Goal: Download file/media

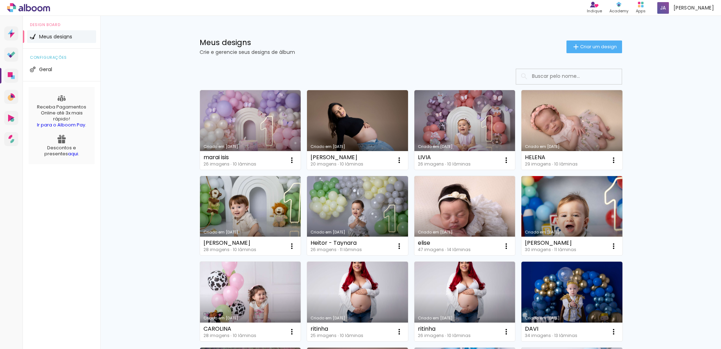
click at [341, 130] on link "Criado em [DATE]" at bounding box center [357, 130] width 101 height 80
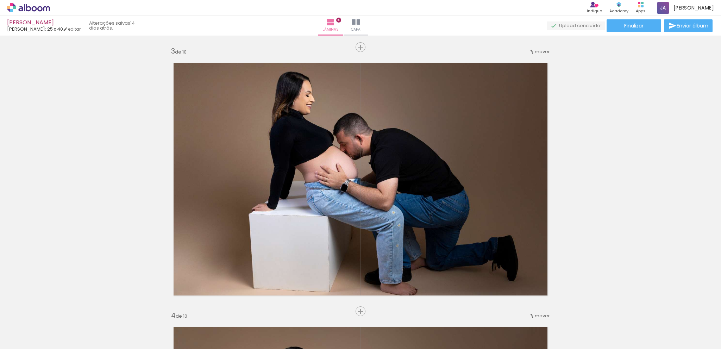
scroll to position [528, 0]
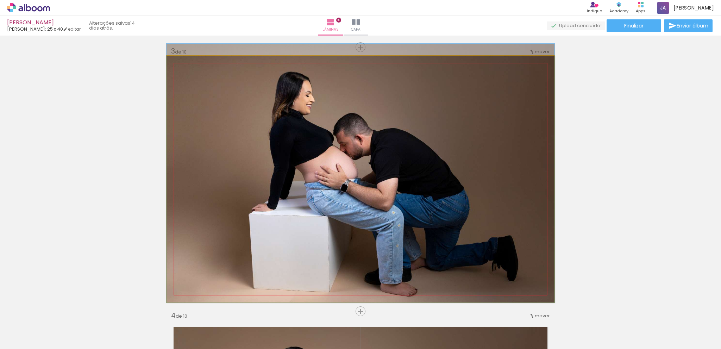
drag, startPoint x: 450, startPoint y: 218, endPoint x: 449, endPoint y: 209, distance: 8.5
drag, startPoint x: 447, startPoint y: 241, endPoint x: 443, endPoint y: 214, distance: 27.0
drag, startPoint x: 443, startPoint y: 215, endPoint x: 443, endPoint y: 211, distance: 4.3
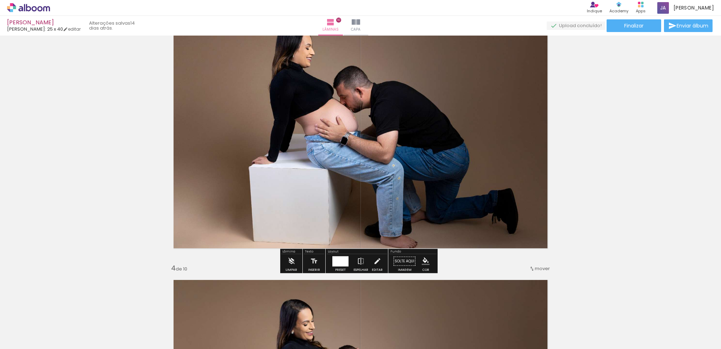
scroll to position [563, 0]
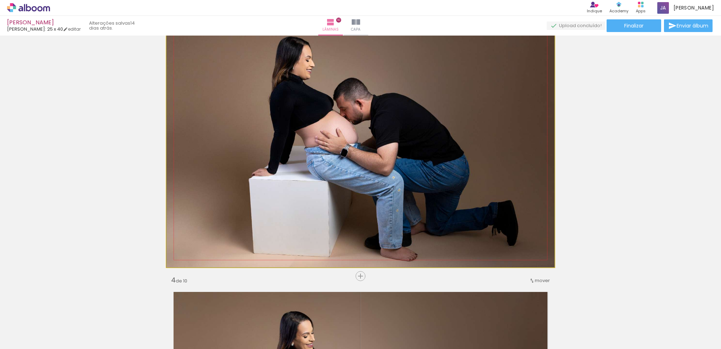
drag, startPoint x: 393, startPoint y: 189, endPoint x: 394, endPoint y: 172, distance: 17.0
drag, startPoint x: 418, startPoint y: 183, endPoint x: 417, endPoint y: 166, distance: 16.6
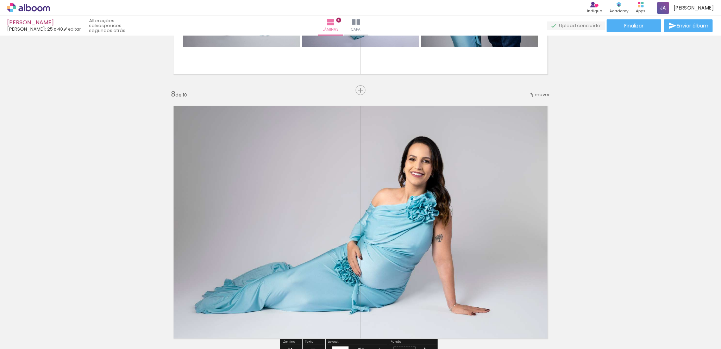
scroll to position [1866, 0]
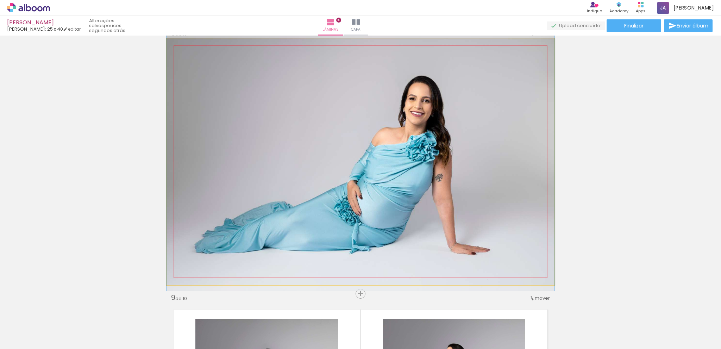
click at [483, 186] on quentale-photo at bounding box center [361, 161] width 388 height 247
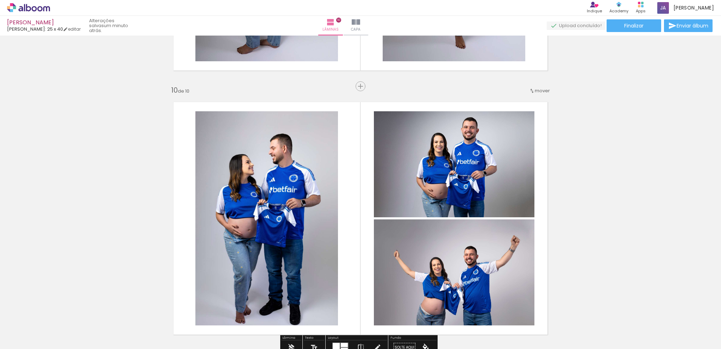
scroll to position [2324, 0]
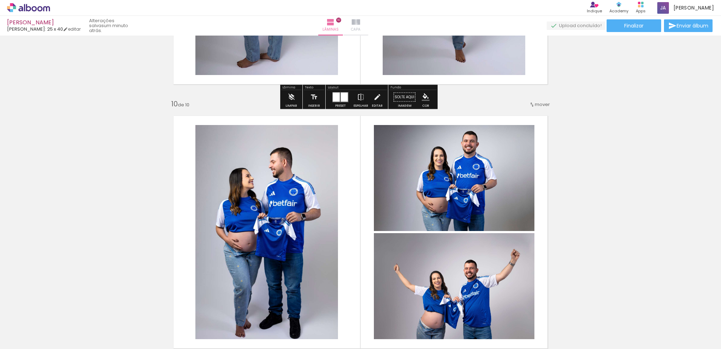
click at [360, 24] on iron-icon at bounding box center [356, 22] width 8 height 8
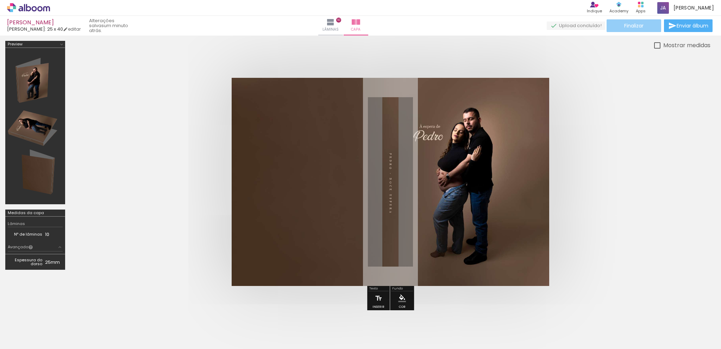
click at [617, 26] on paper-button "Finalizar" at bounding box center [634, 25] width 55 height 13
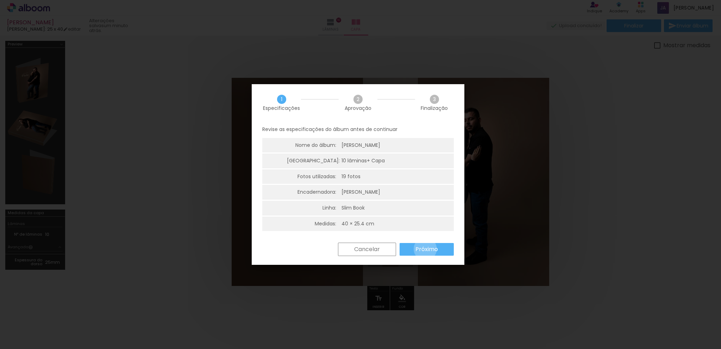
click at [0, 0] on slot "Próximo" at bounding box center [0, 0] width 0 height 0
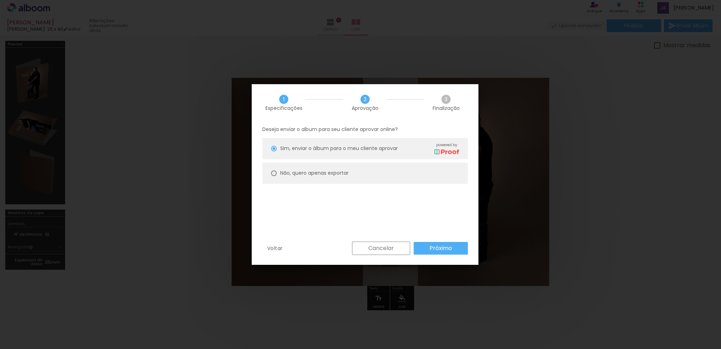
click at [276, 172] on div at bounding box center [274, 173] width 6 height 6
type paper-radio-button "on"
click at [0, 0] on slot "Próximo" at bounding box center [0, 0] width 0 height 0
type input "Alta, 300 DPI"
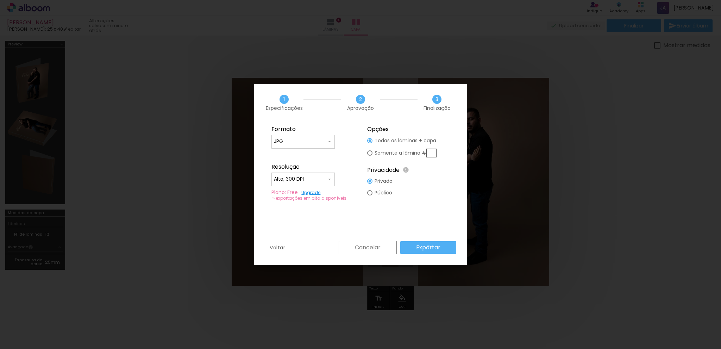
click at [0, 0] on slot "Exportar" at bounding box center [0, 0] width 0 height 0
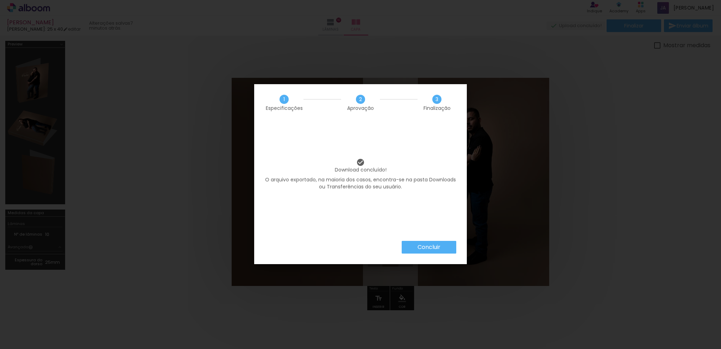
click at [0, 0] on slot "Concluir" at bounding box center [0, 0] width 0 height 0
